Goal: Task Accomplishment & Management: Use online tool/utility

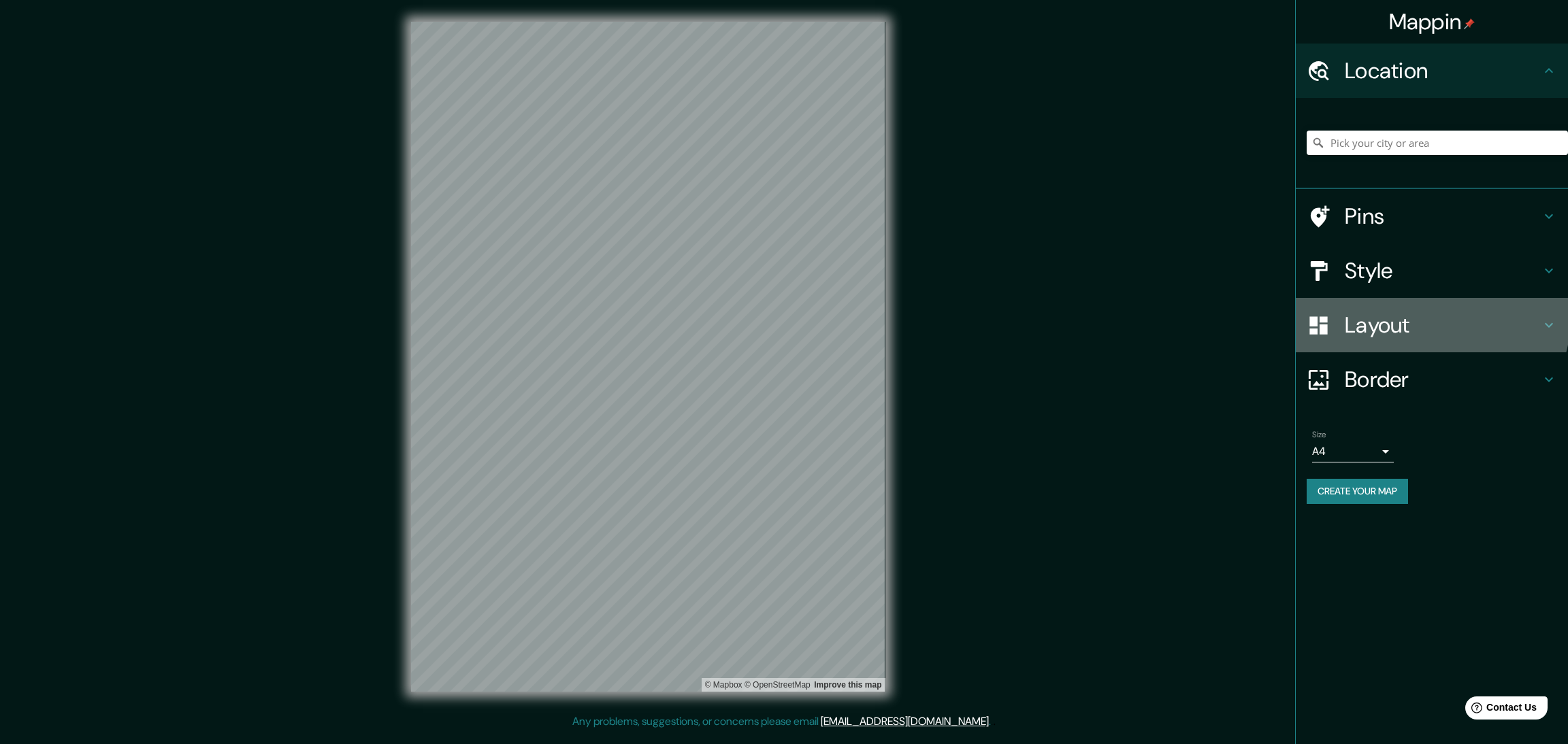
click at [1379, 298] on div "Layout" at bounding box center [1432, 325] width 272 height 55
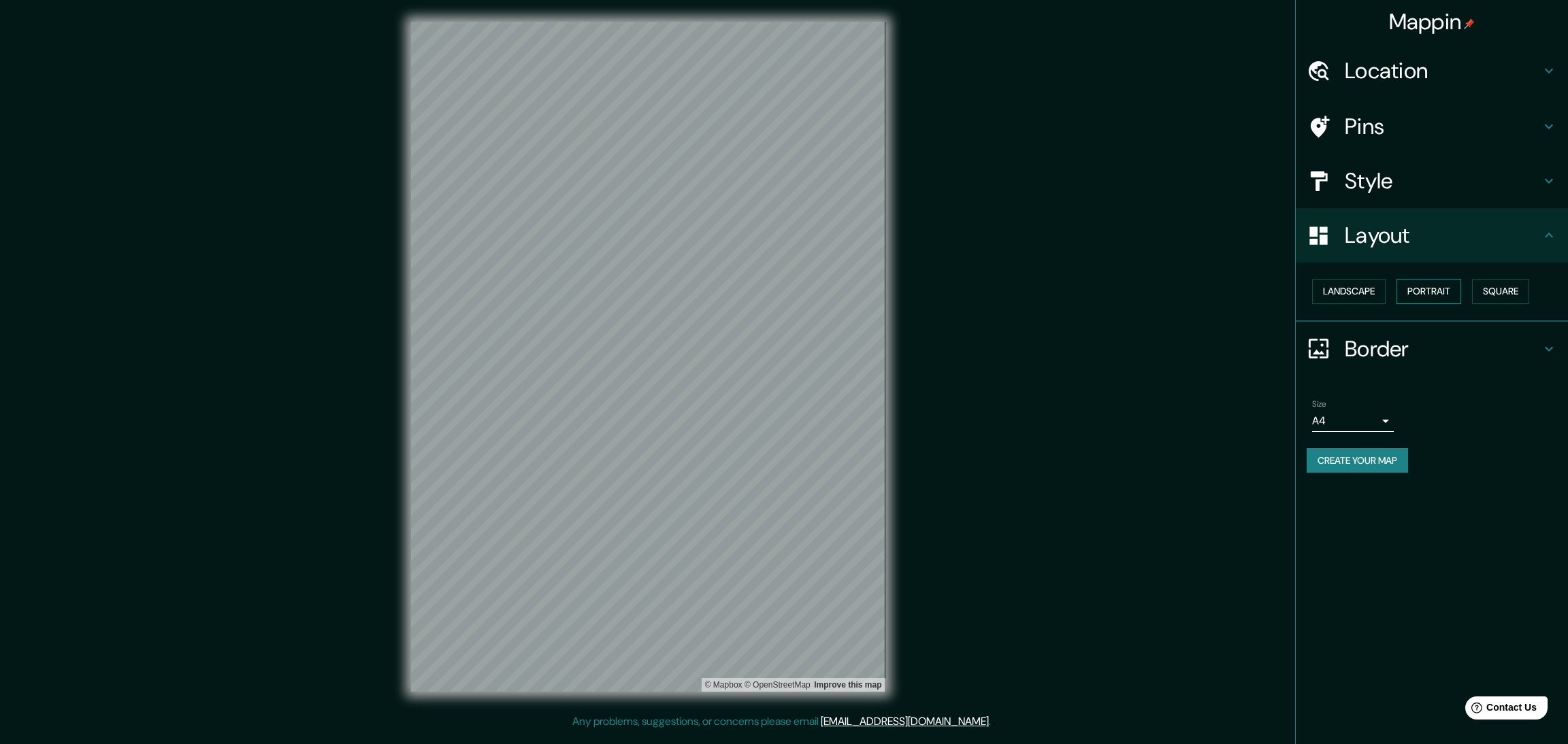
click at [1400, 279] on button "Portrait" at bounding box center [1429, 291] width 65 height 25
click at [1472, 279] on button "Square" at bounding box center [1500, 291] width 57 height 25
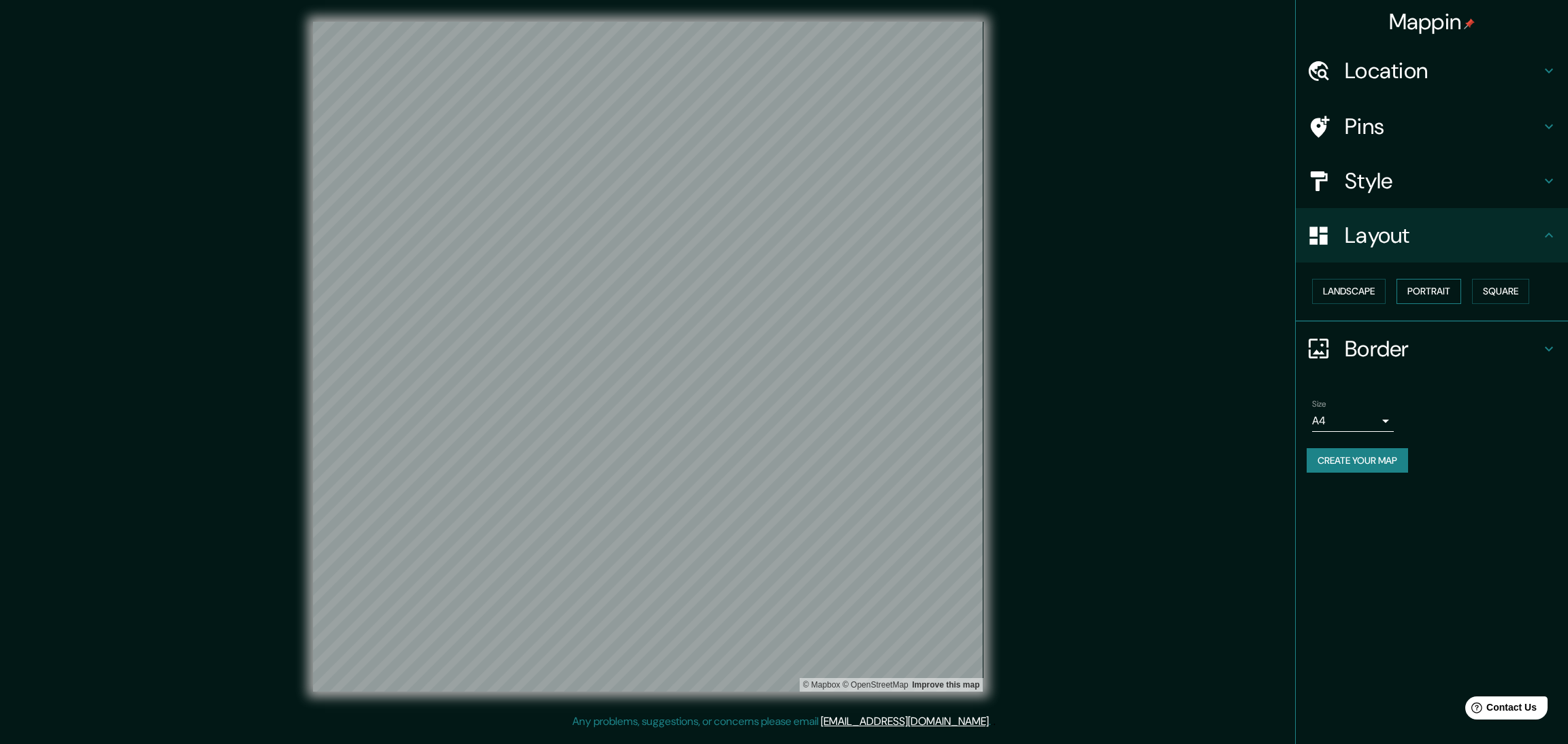
click at [1412, 279] on button "Portrait" at bounding box center [1429, 291] width 65 height 25
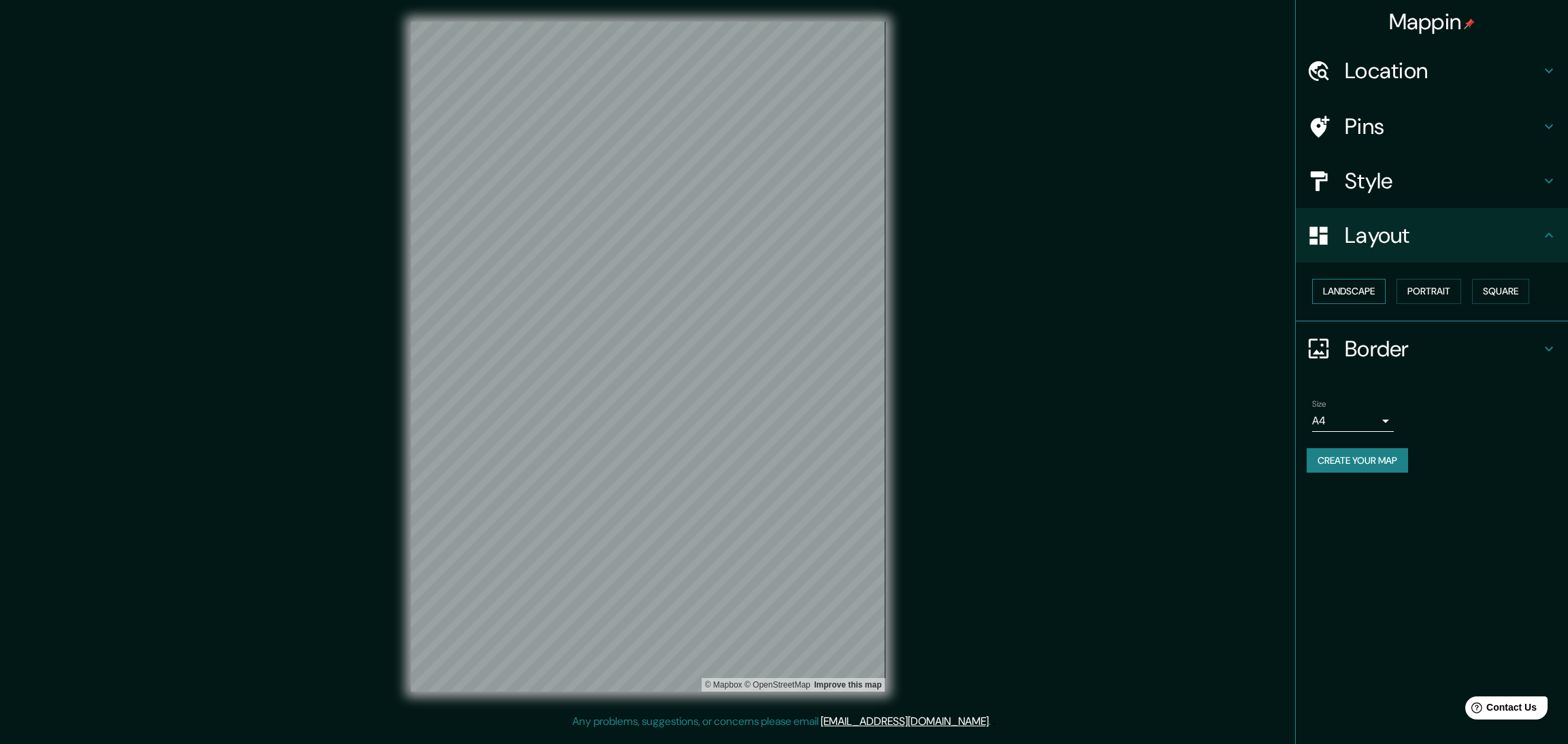
click at [1344, 279] on button "Landscape" at bounding box center [1349, 291] width 73 height 25
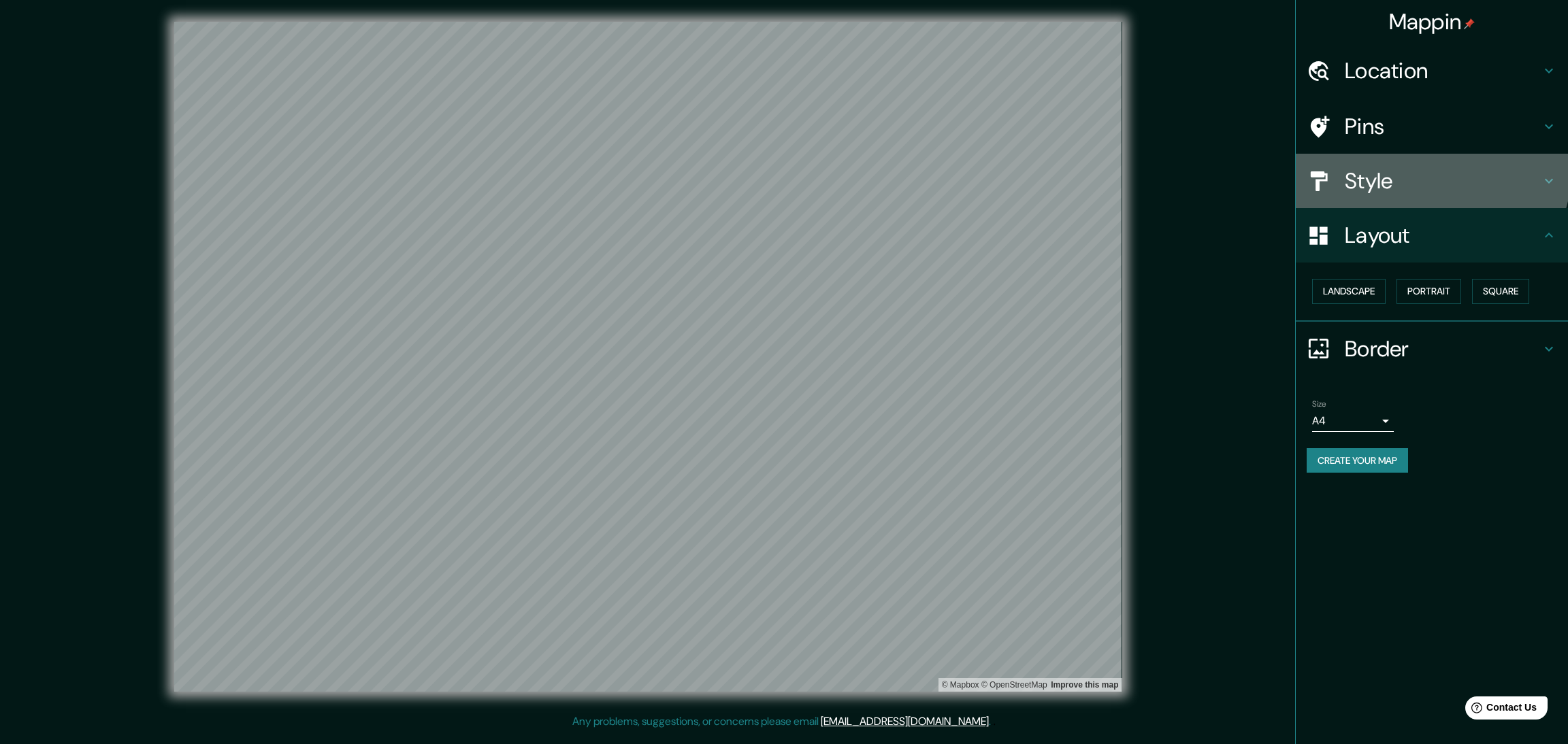
click at [1415, 168] on h4 "Style" at bounding box center [1443, 181] width 196 height 27
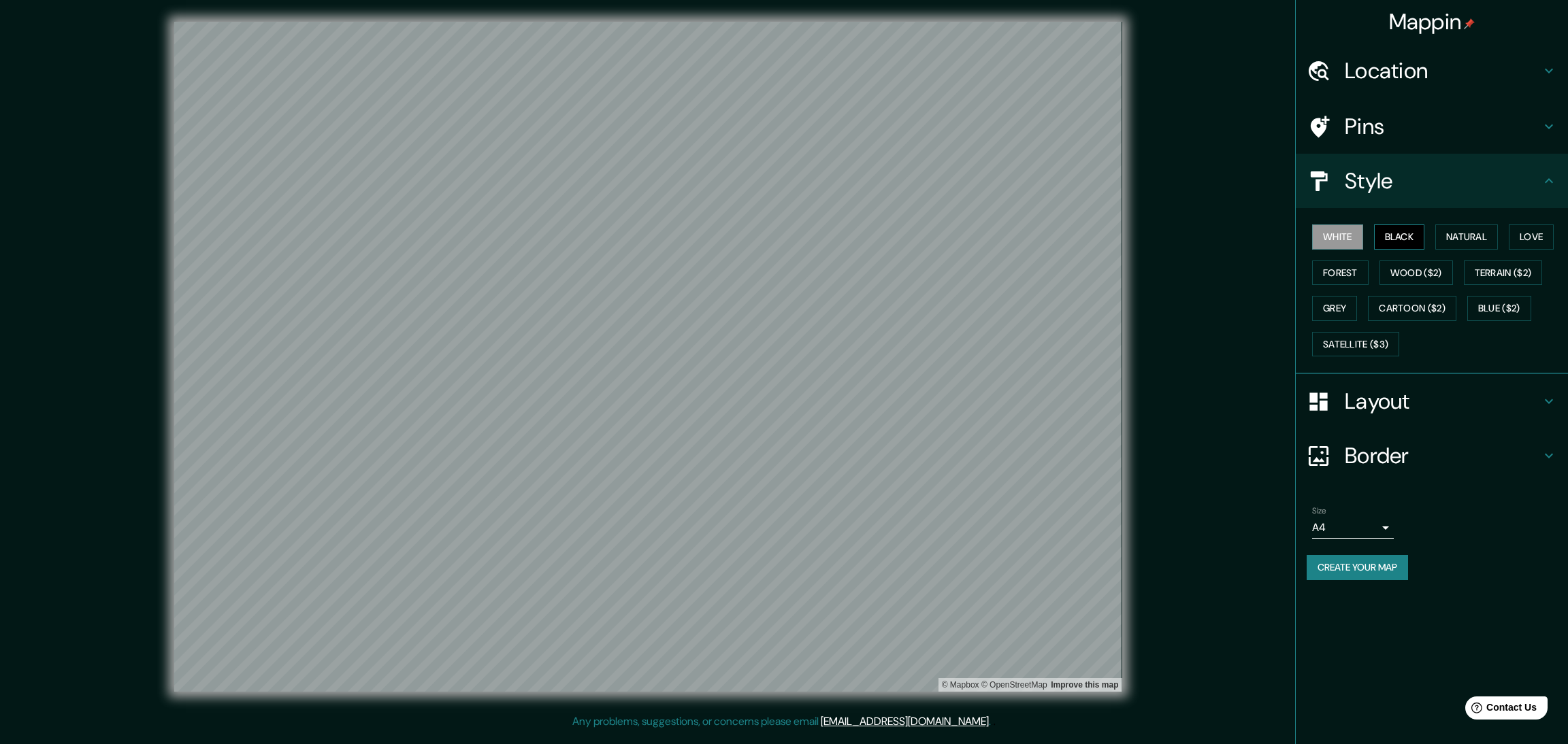
click at [1404, 224] on button "Black" at bounding box center [1400, 237] width 51 height 25
click at [1465, 224] on button "Natural" at bounding box center [1466, 237] width 63 height 25
click at [1509, 224] on button "Love" at bounding box center [1531, 237] width 45 height 25
click at [1343, 260] on button "Forest" at bounding box center [1341, 273] width 56 height 25
click at [1410, 260] on button "Wood ($2)" at bounding box center [1416, 273] width 73 height 25
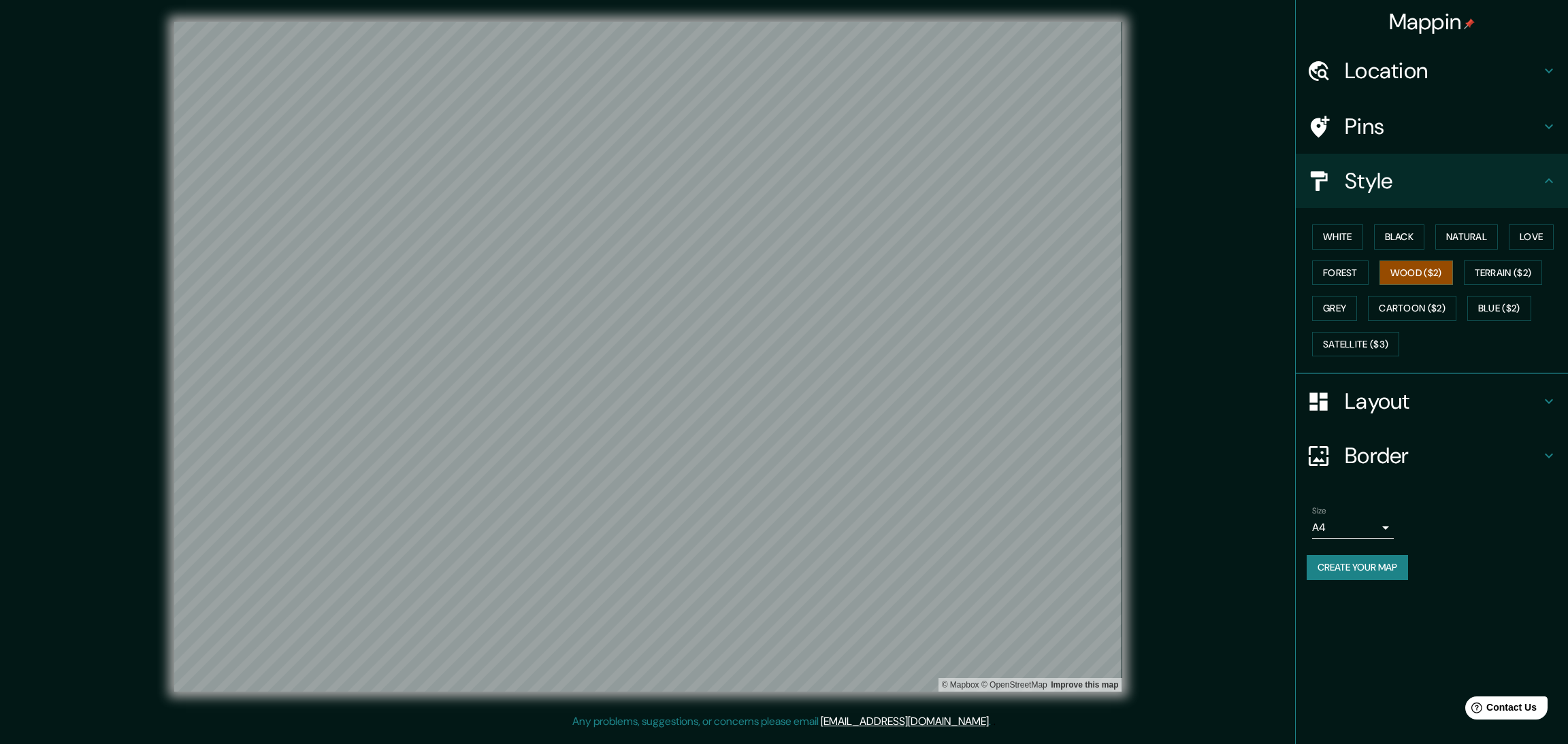
click at [1481, 240] on div "White Black Natural Love Forest Wood ($2) Terrain ($2) Grey Cartoon ($2) Blue (…" at bounding box center [1437, 290] width 261 height 143
click at [1477, 260] on button "Terrain ($2)" at bounding box center [1504, 273] width 79 height 25
click at [1348, 296] on button "Grey" at bounding box center [1335, 308] width 45 height 25
click at [1403, 296] on button "Cartoon ($2)" at bounding box center [1412, 308] width 89 height 25
click at [1477, 296] on button "Blue ($2)" at bounding box center [1499, 308] width 64 height 25
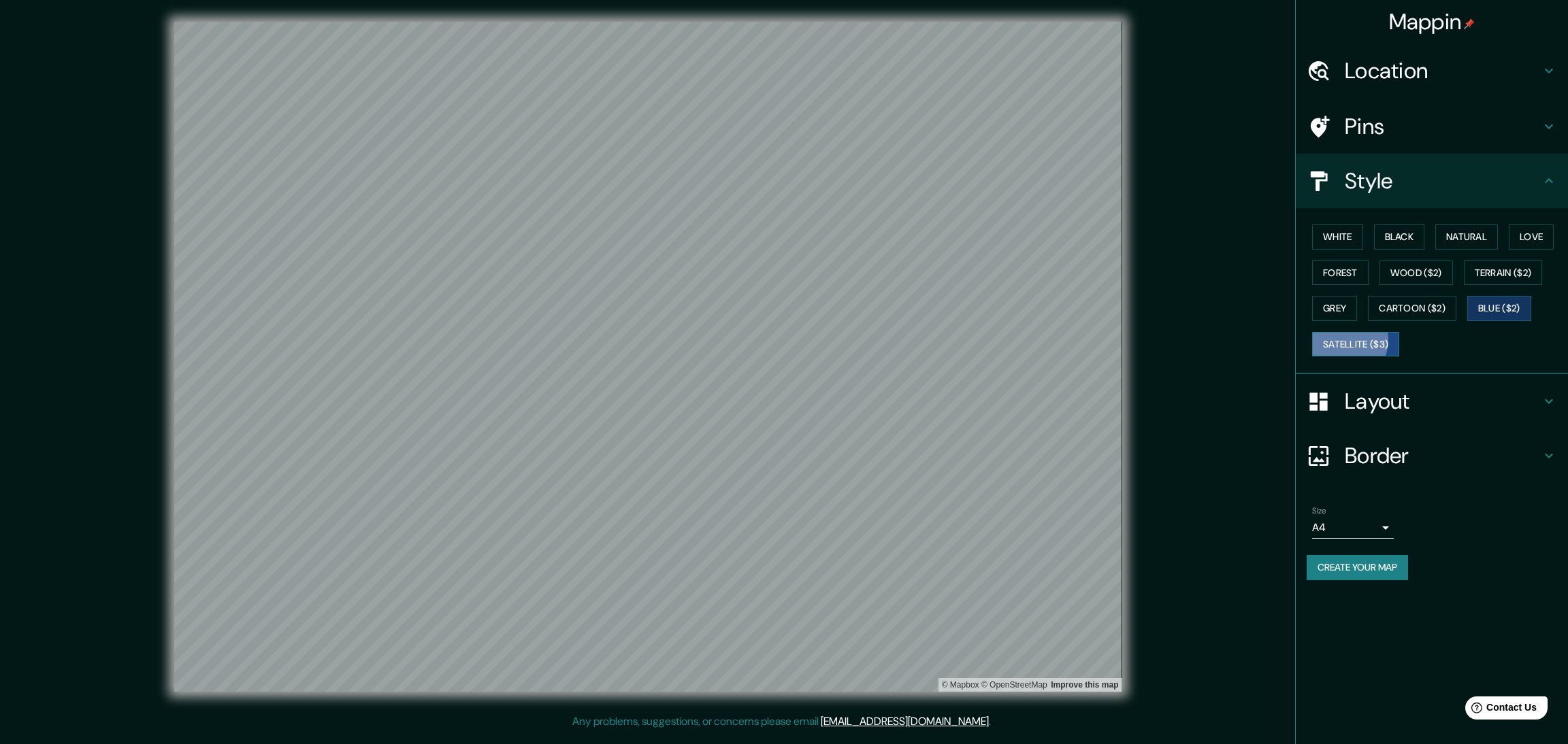
click at [1343, 332] on button "Satellite ($3)" at bounding box center [1356, 344] width 87 height 25
click at [1330, 224] on button "White" at bounding box center [1338, 237] width 51 height 25
click at [1342, 446] on body "Mappin Location Pins Style White Black Natural Love Forest Wood ($2) Terrain ($…" at bounding box center [784, 372] width 1568 height 744
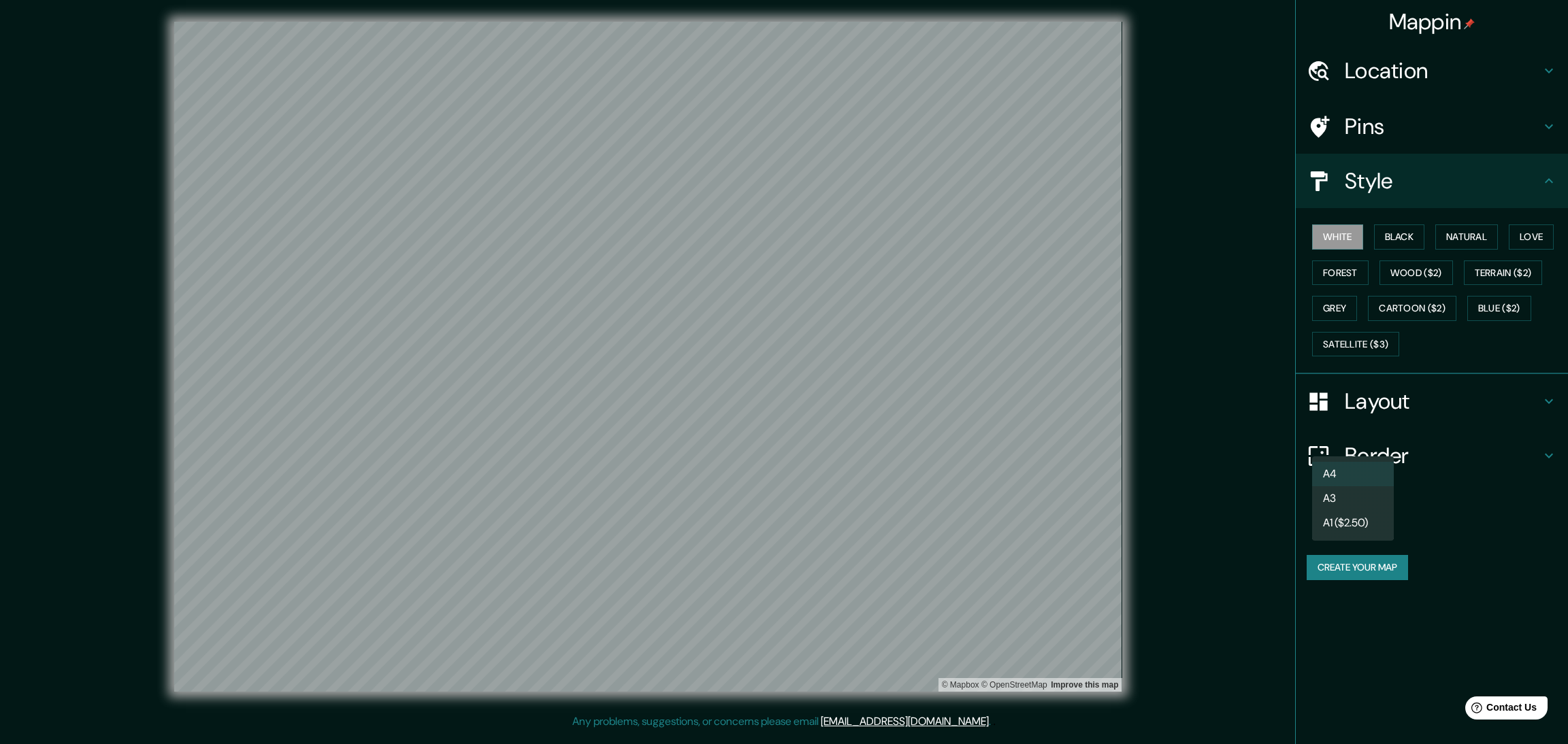
click at [1342, 446] on div at bounding box center [784, 372] width 1568 height 744
click at [1353, 555] on button "Create your map" at bounding box center [1357, 568] width 102 height 25
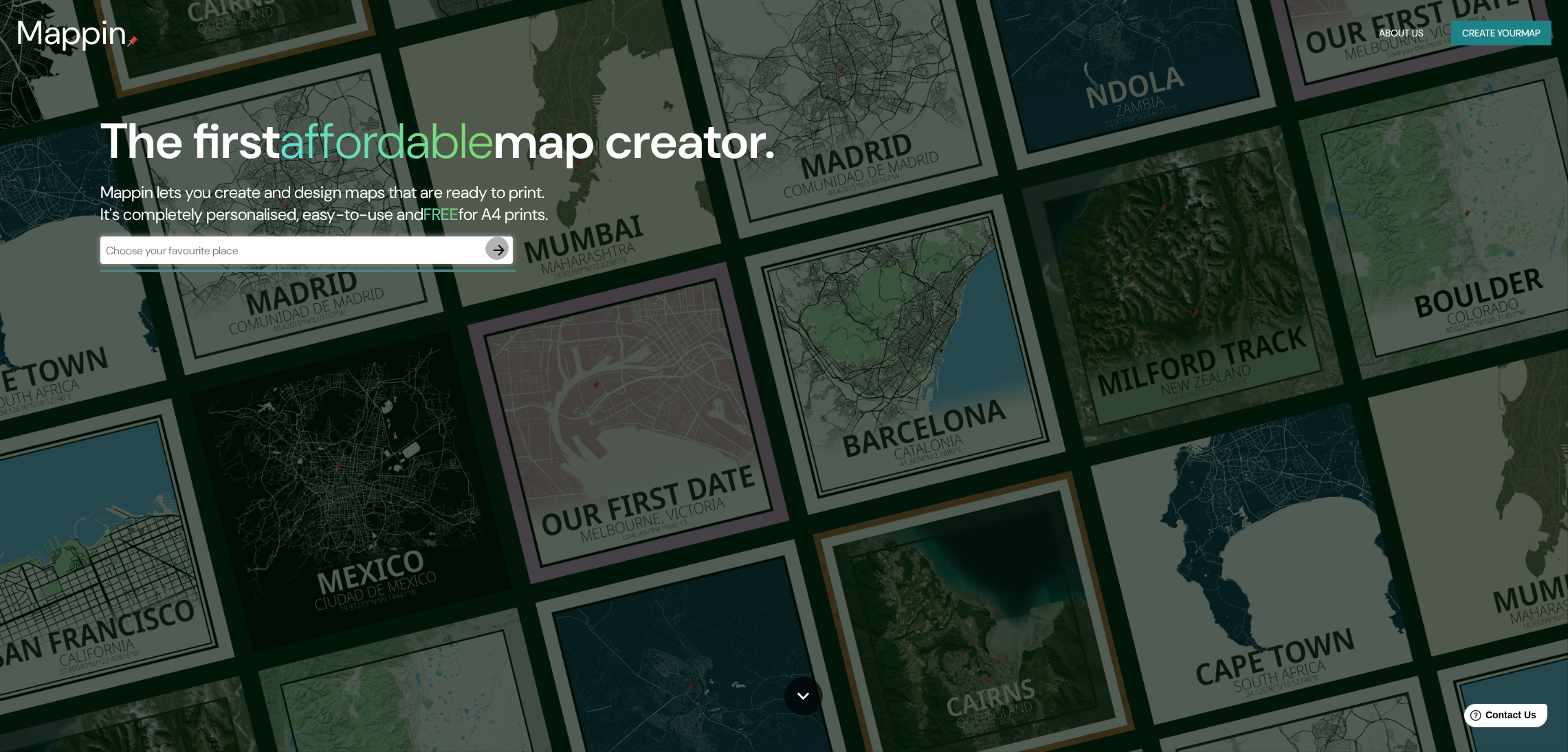
click at [504, 242] on icon "button" at bounding box center [499, 250] width 17 height 17
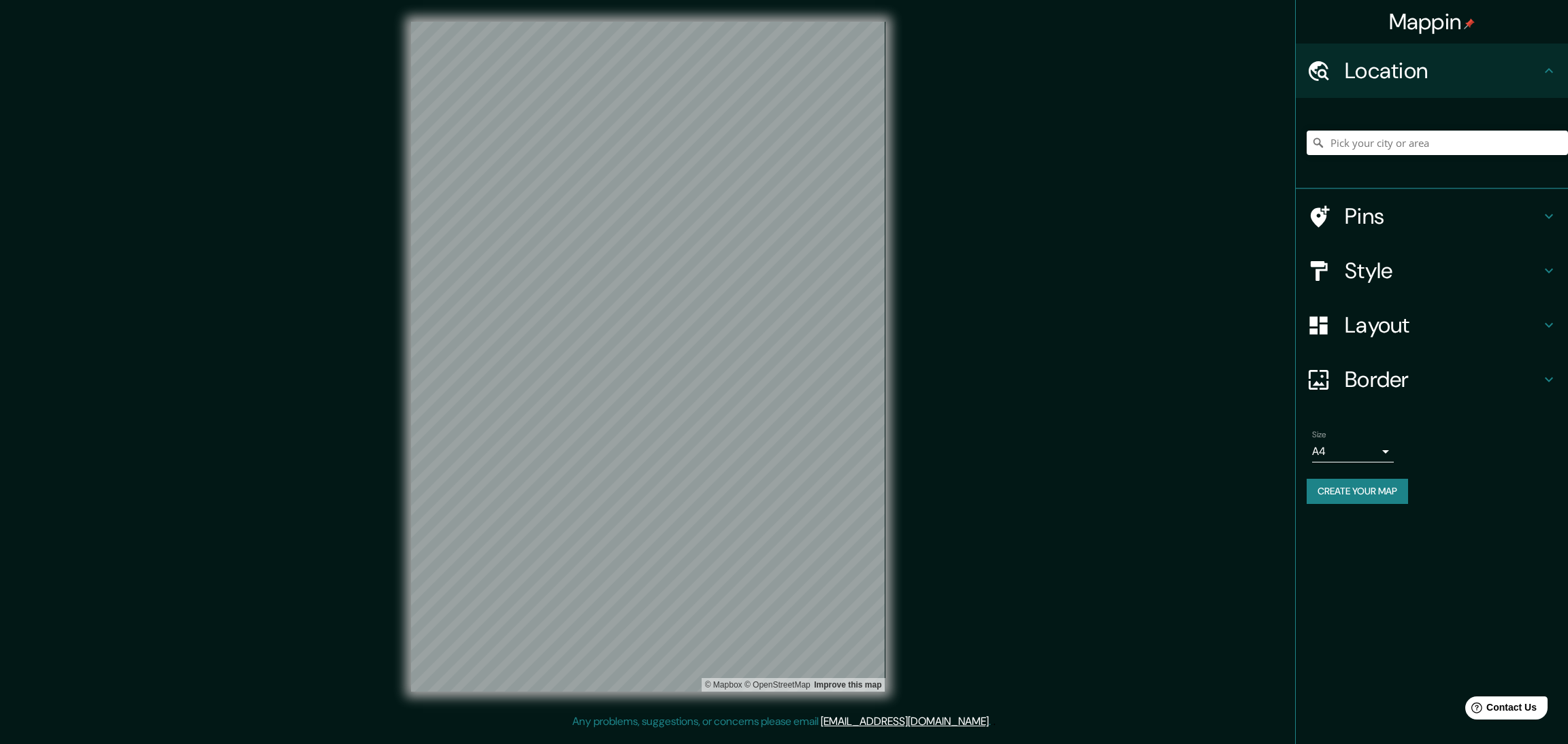
click at [762, 703] on div "Mappin Location Pins Style Layout Border Choose a border. Hint : you can make l…" at bounding box center [784, 368] width 1568 height 735
click at [1430, 312] on h4 "Layout" at bounding box center [1443, 325] width 196 height 27
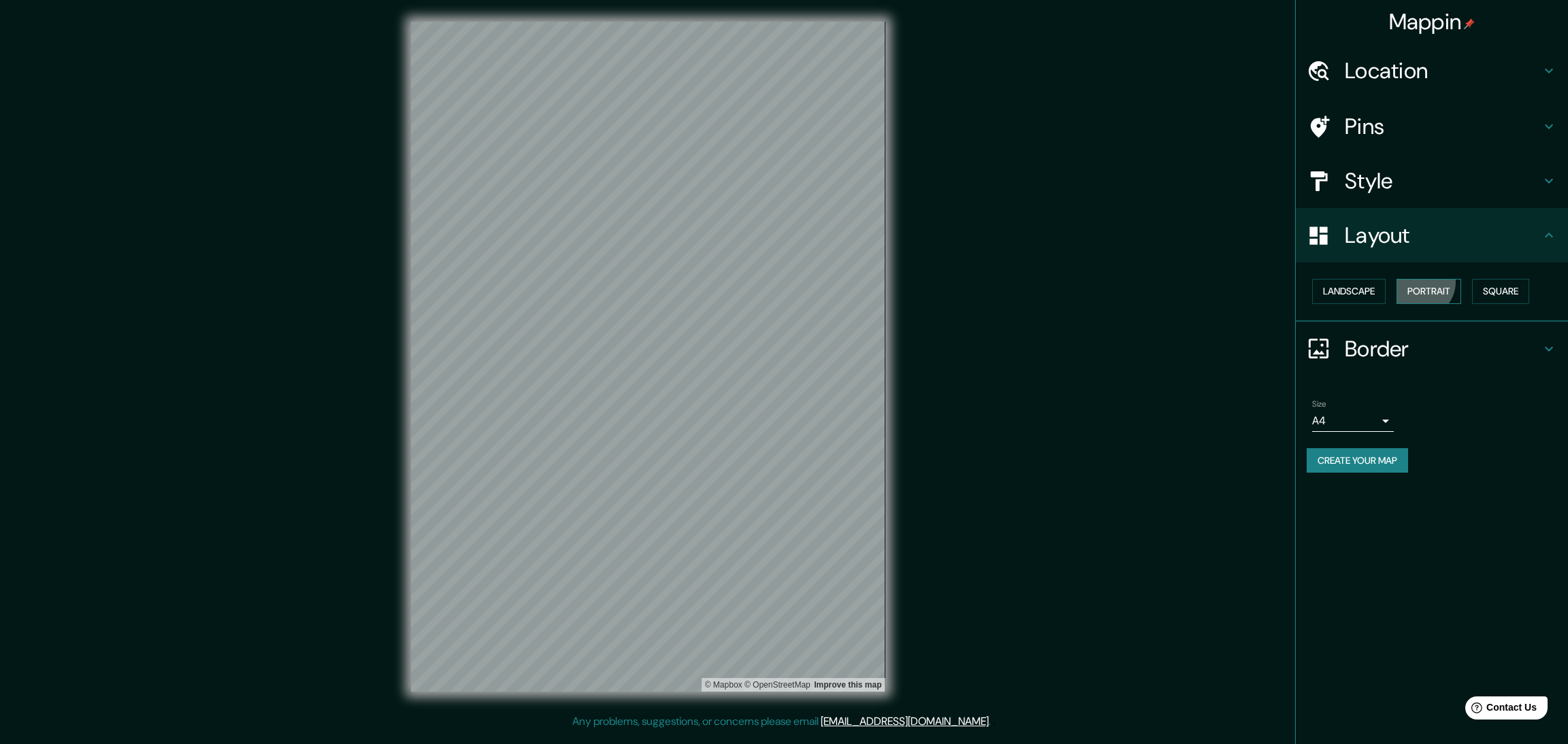
click at [1410, 279] on button "Portrait" at bounding box center [1429, 291] width 65 height 25
click at [1361, 279] on button "Landscape" at bounding box center [1349, 291] width 73 height 25
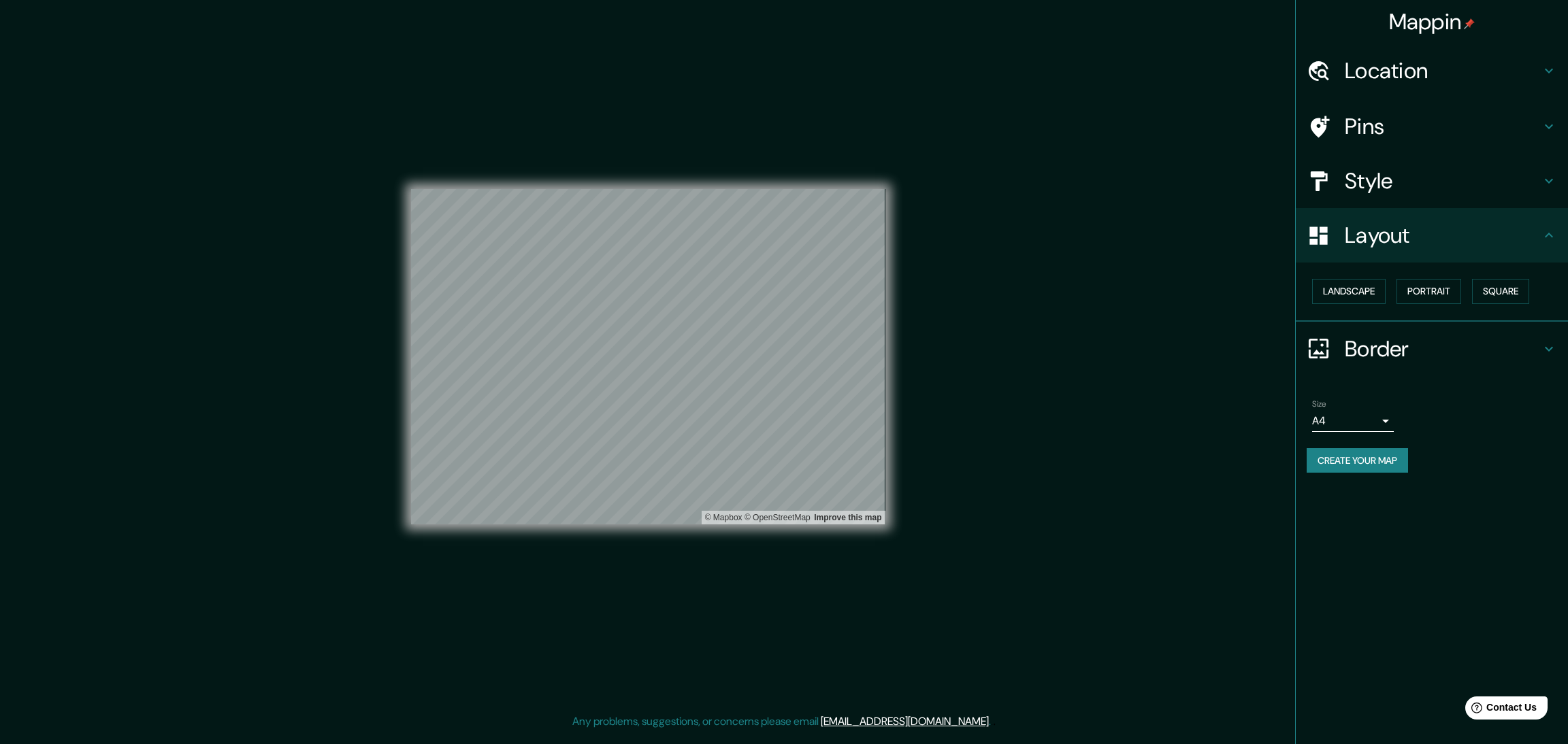
click at [1142, 319] on div "Mappin Location Pins Style Layout Landscape Portrait Square Border Choose a bor…" at bounding box center [784, 368] width 1568 height 735
click at [1356, 448] on button "Create your map" at bounding box center [1357, 461] width 102 height 25
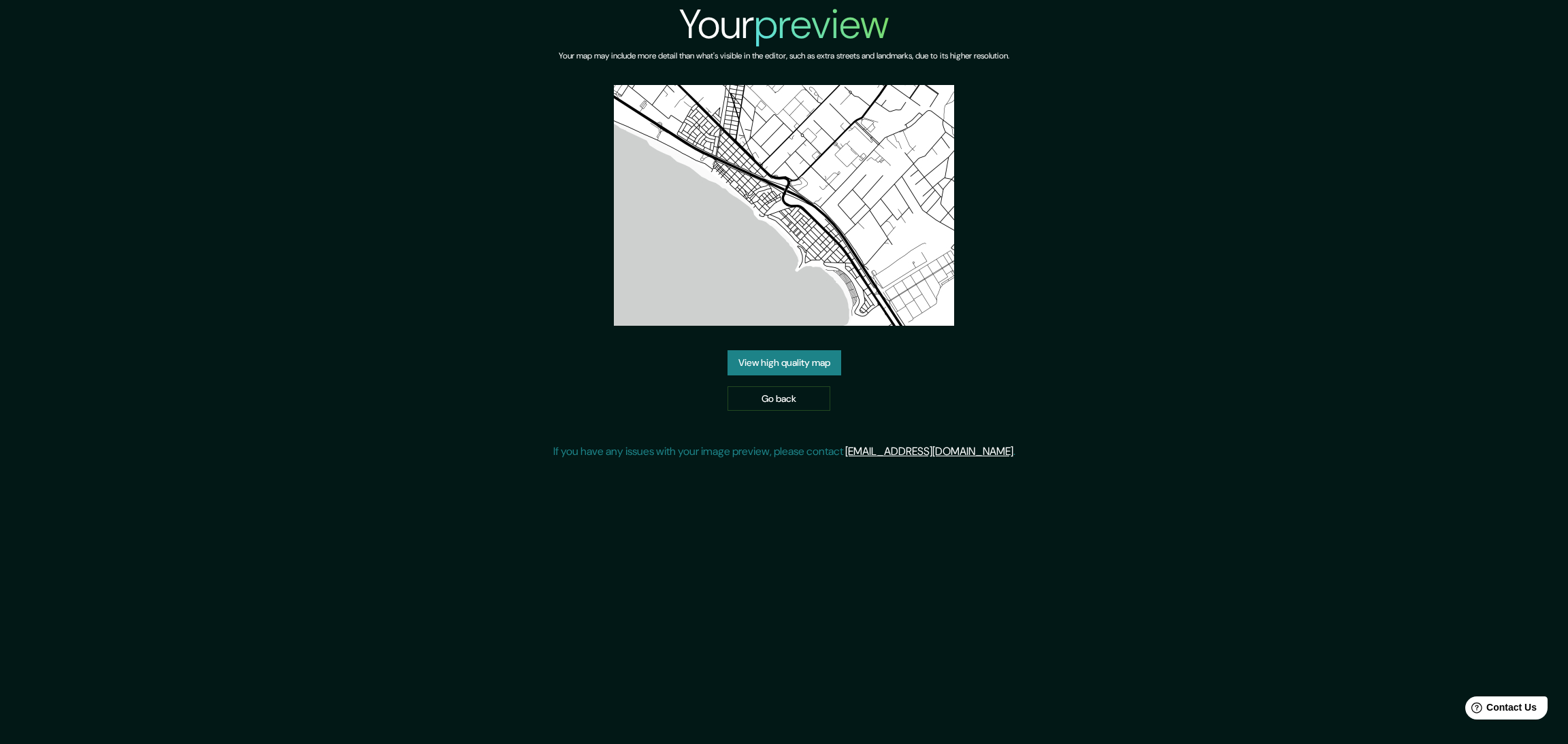
click at [812, 350] on link "View high quality map" at bounding box center [785, 363] width 114 height 25
